Goal: Navigation & Orientation: Find specific page/section

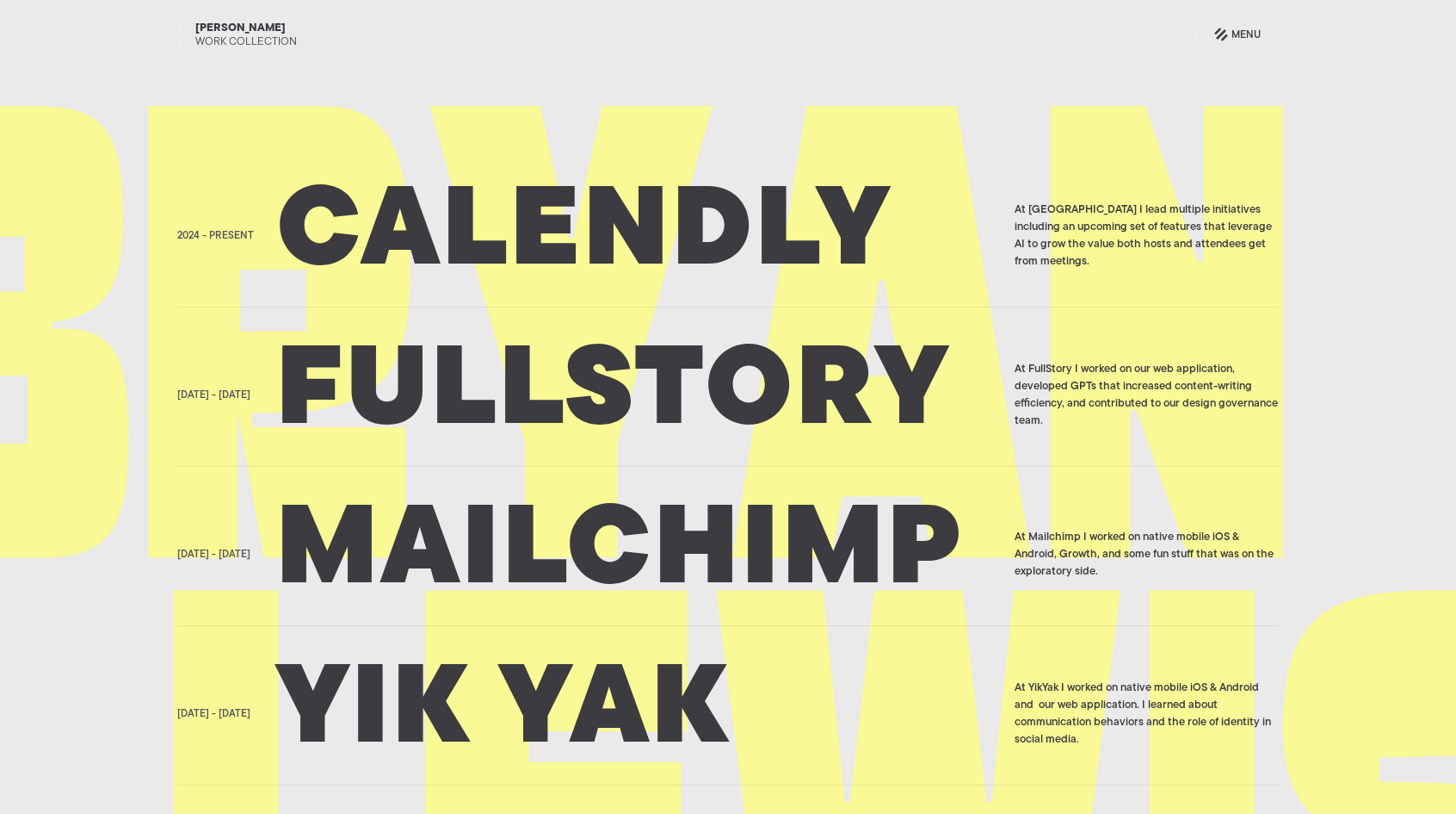
click at [694, 263] on h2 "Calendly" at bounding box center [640, 236] width 728 height 86
click at [701, 244] on h2 "Calendly" at bounding box center [640, 236] width 728 height 86
click at [425, 376] on h2 "Fullstory" at bounding box center [640, 395] width 728 height 86
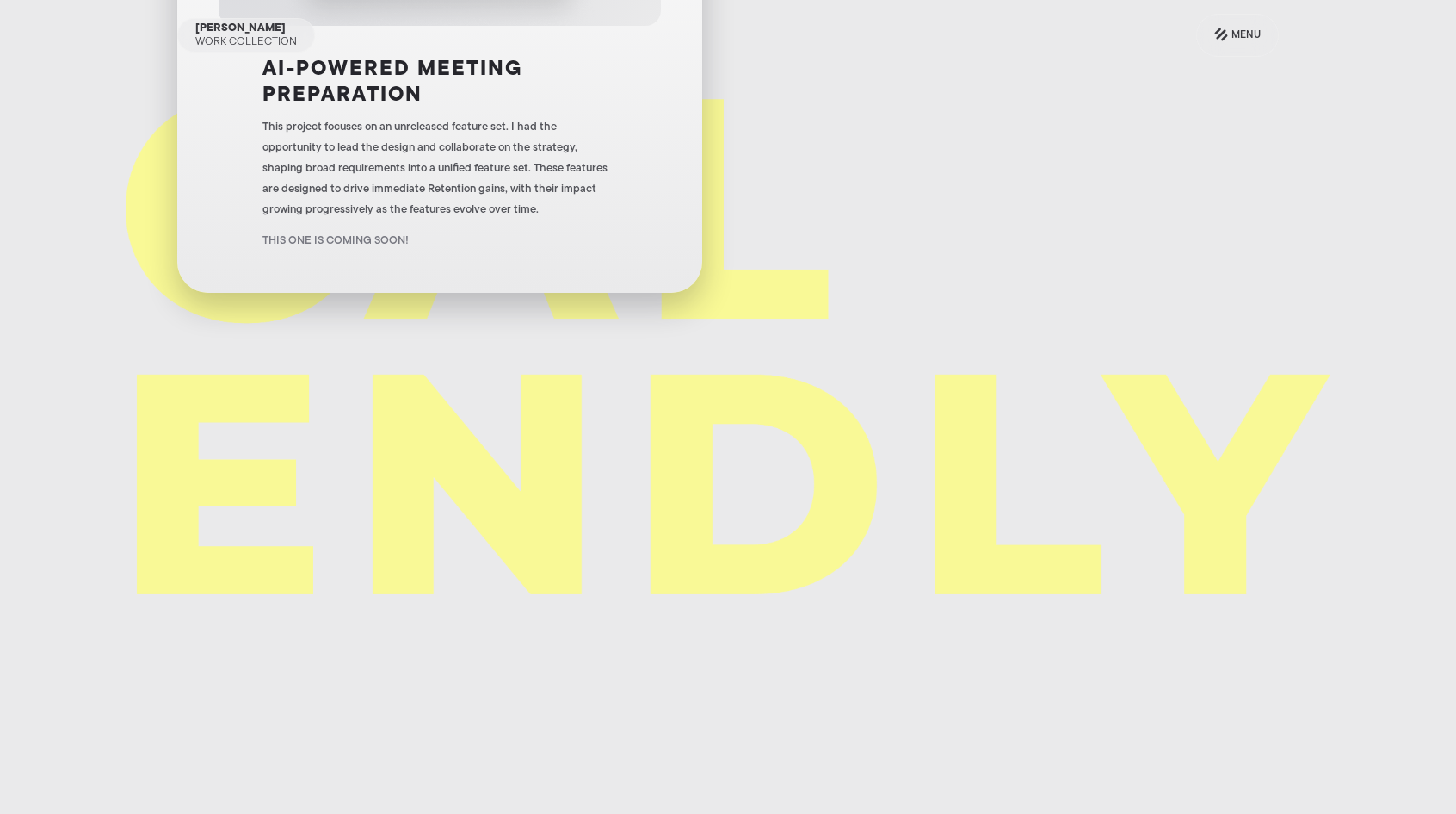
scroll to position [57, 0]
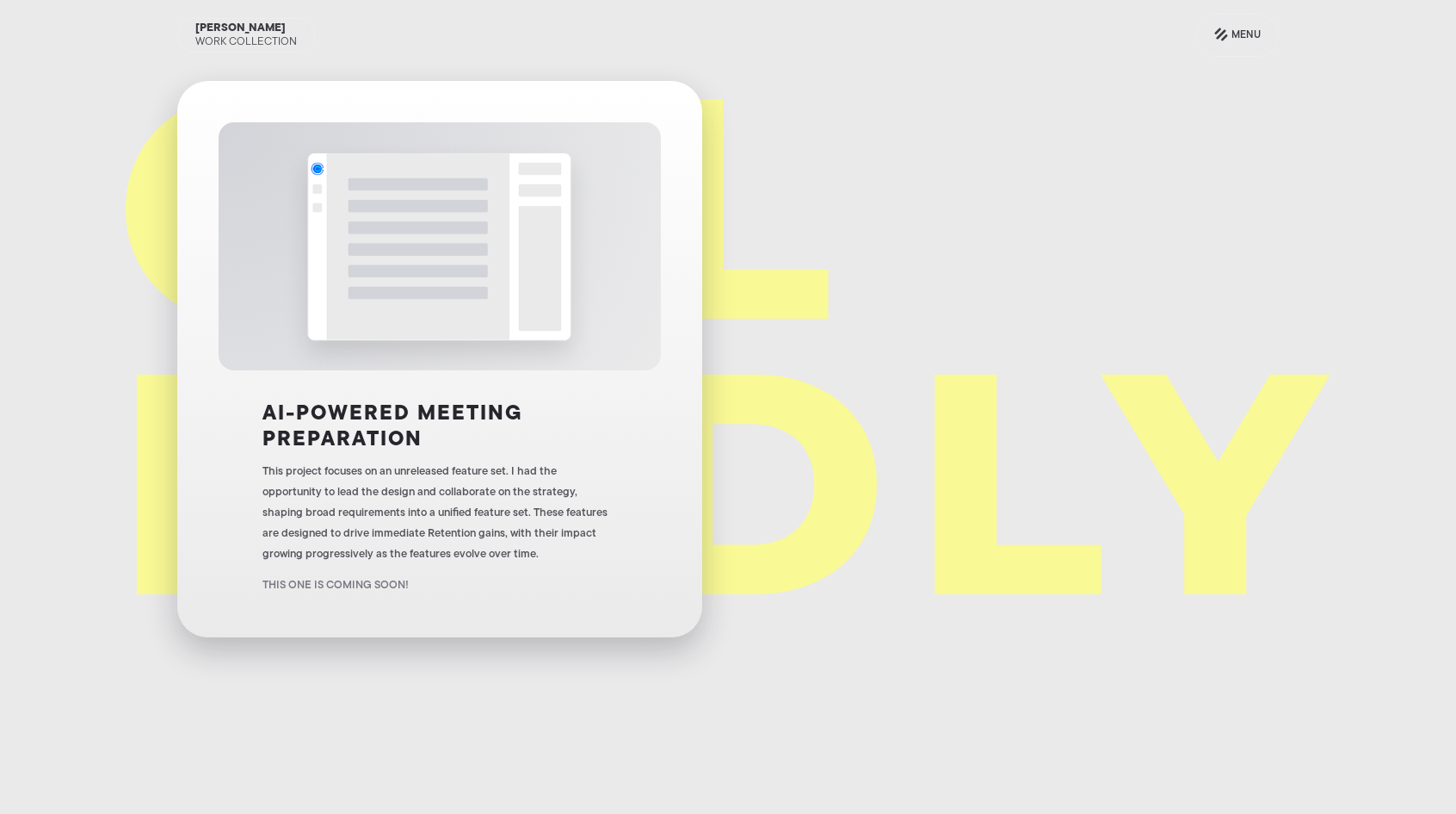
click at [503, 270] on img at bounding box center [440, 246] width 309 height 248
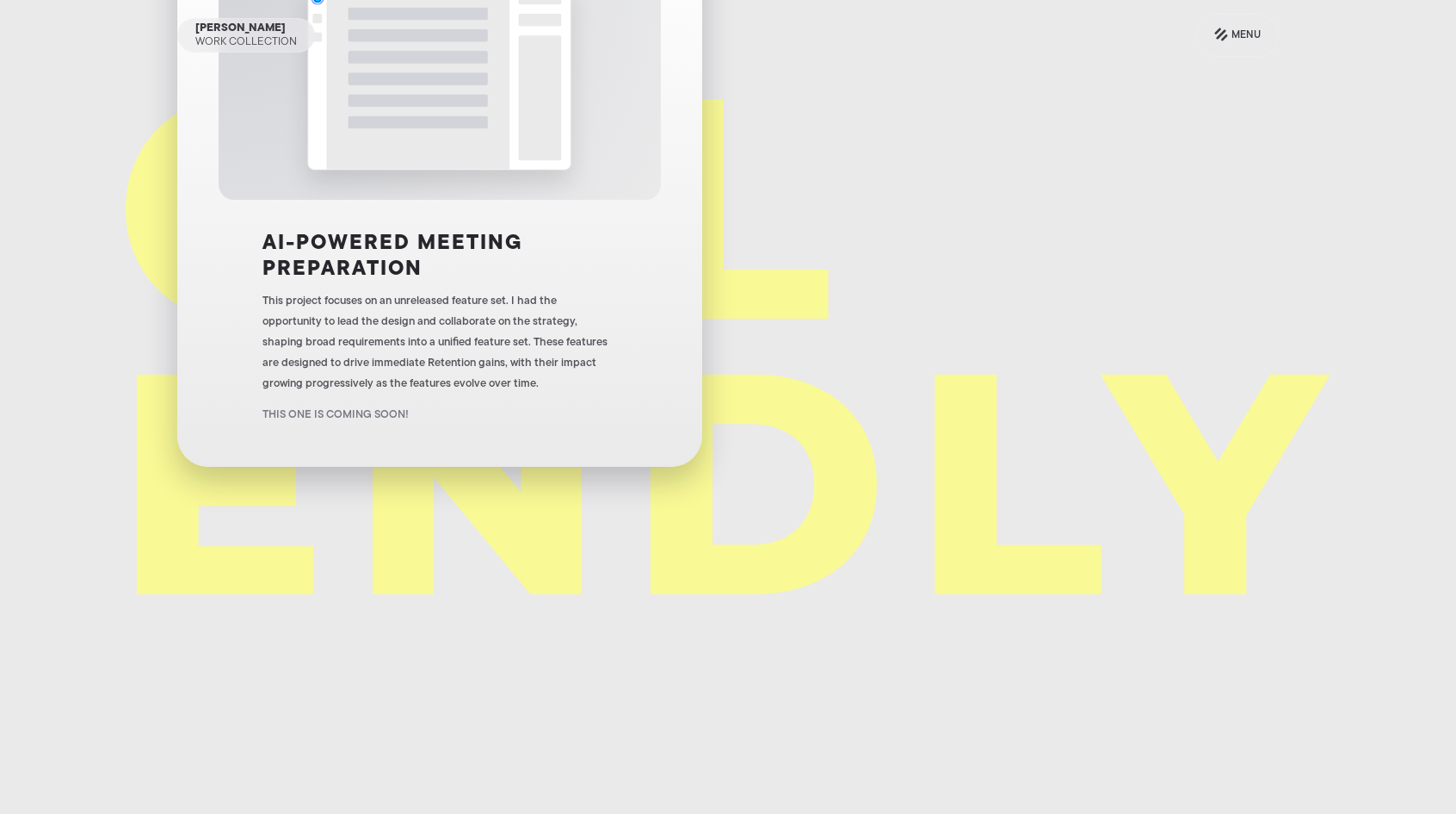
scroll to position [229, 0]
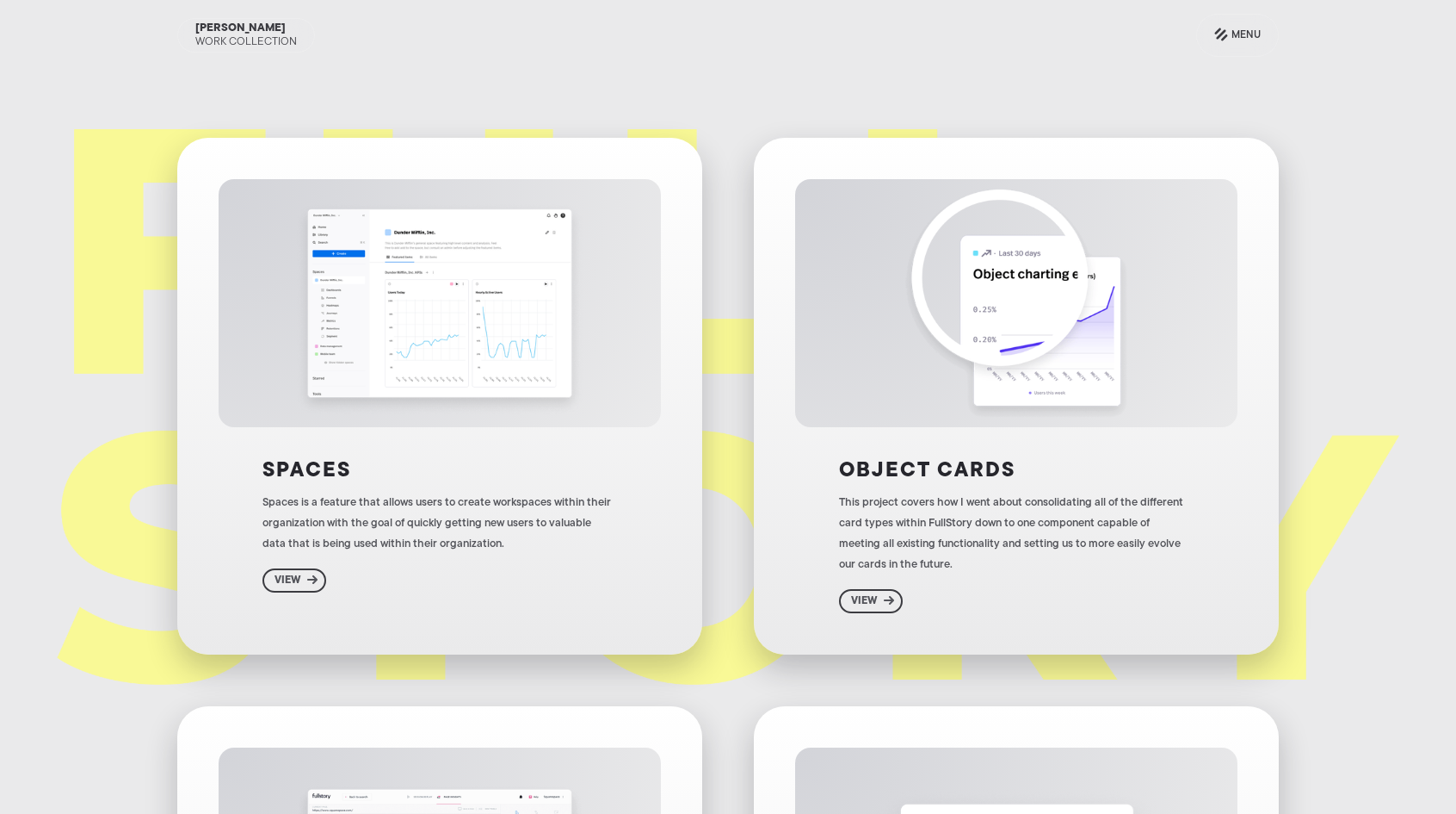
click at [1271, 68] on div "Bryan Lewis Work Collection Menu" at bounding box center [728, 35] width 1102 height 70
click at [1267, 54] on link "Menu" at bounding box center [1238, 36] width 83 height 43
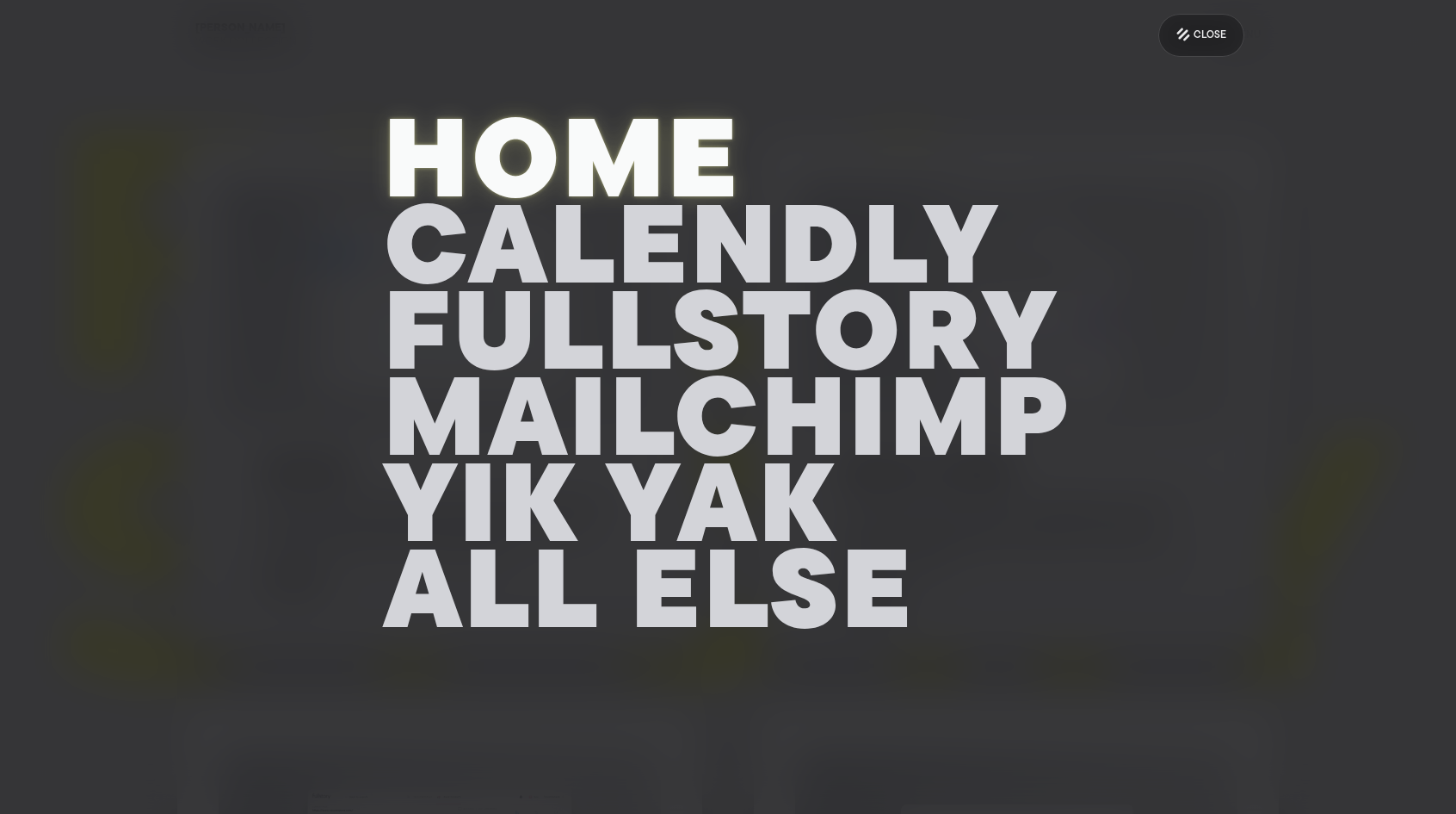
click at [503, 133] on h2 "Home" at bounding box center [728, 169] width 688 height 86
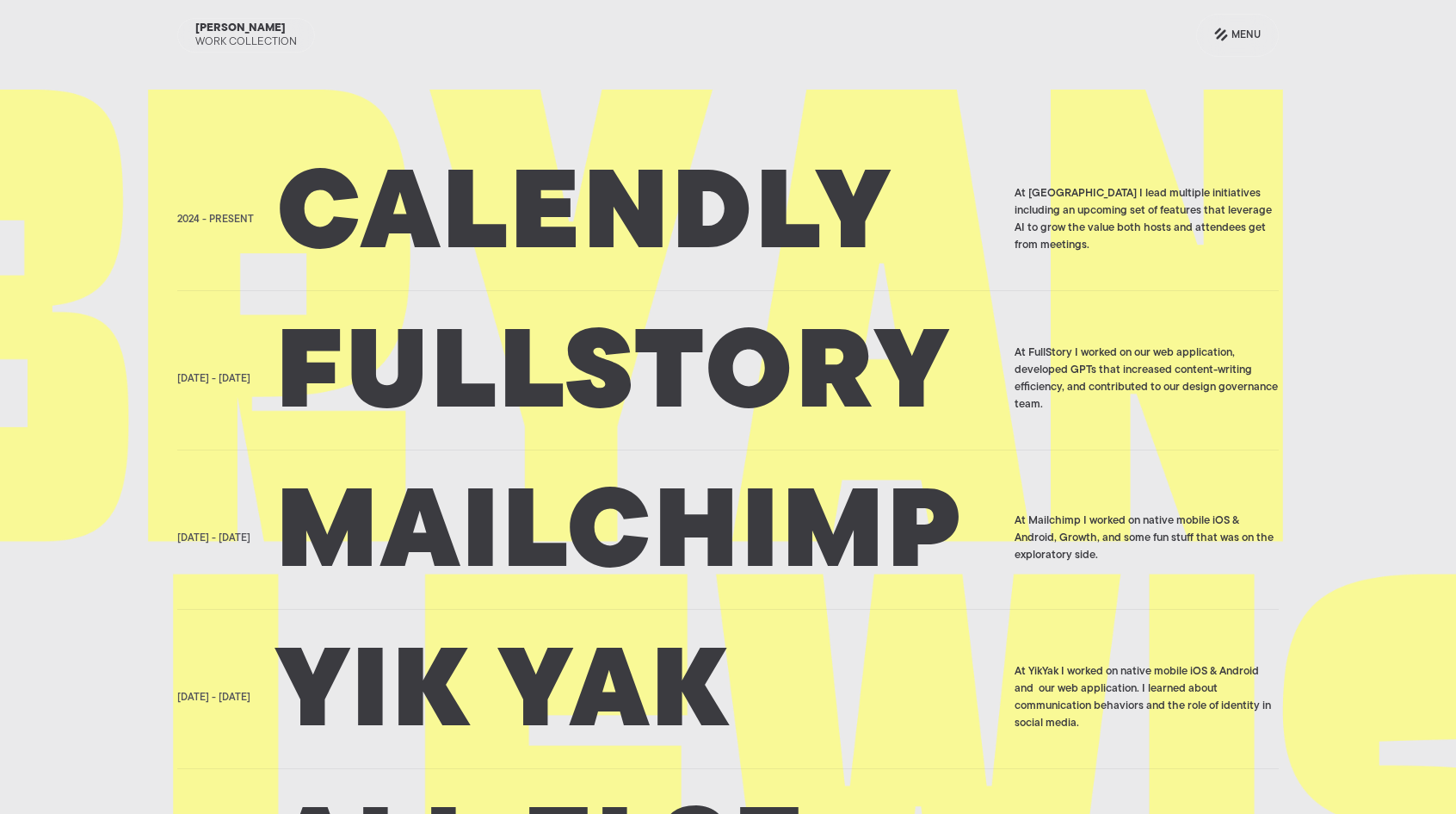
scroll to position [41, 0]
